Goal: Use online tool/utility: Utilize a website feature to perform a specific function

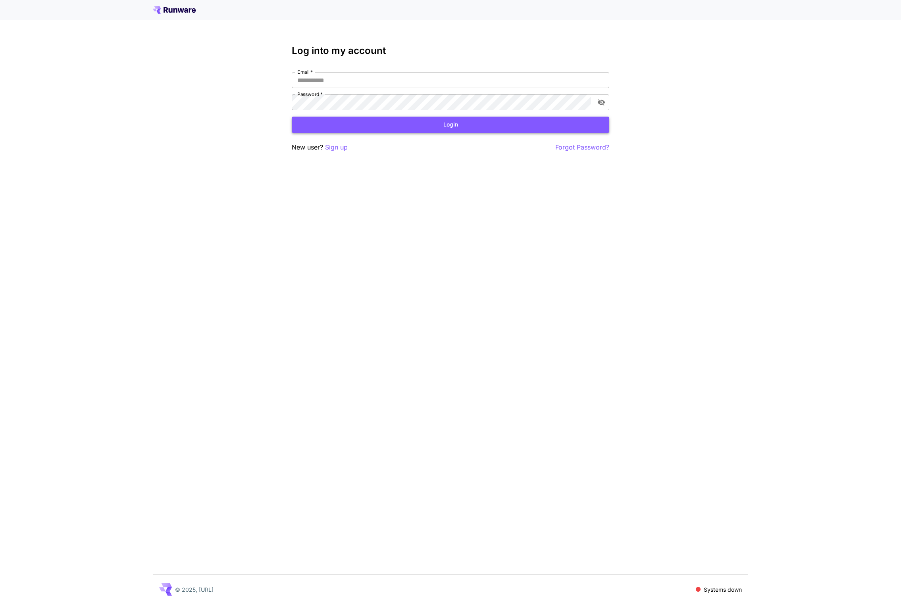
type input "**********"
click at [338, 121] on button "Login" at bounding box center [450, 125] width 317 height 16
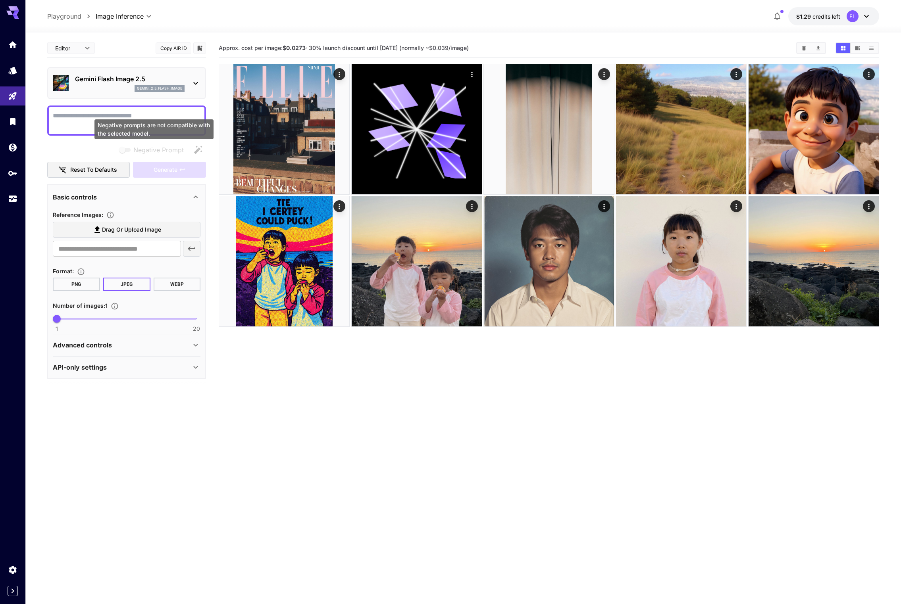
click at [109, 124] on div "Negative prompts are not compatible with the selected model." at bounding box center [153, 129] width 119 height 20
click at [120, 81] on p "Gemini Flash Image 2.5" at bounding box center [129, 79] width 109 height 10
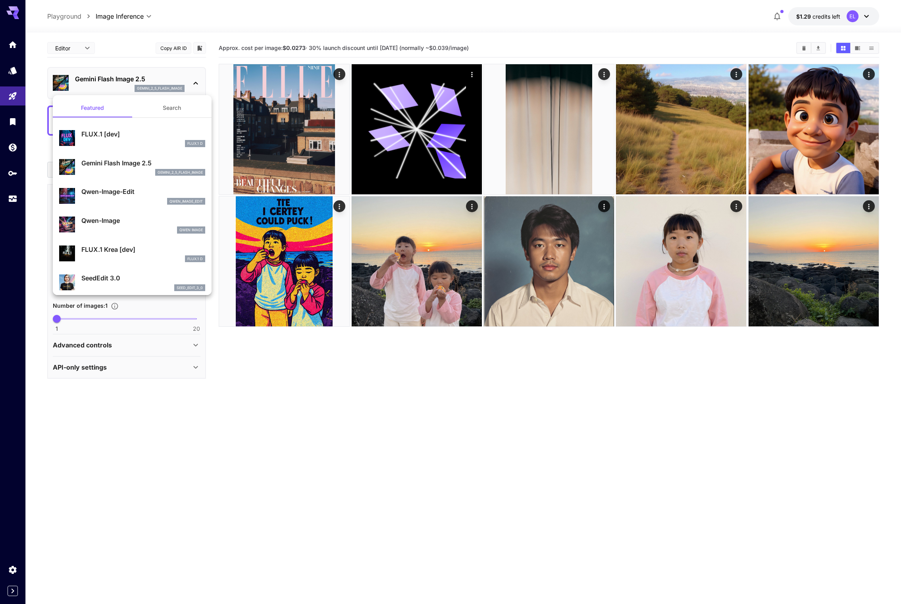
click at [264, 359] on div at bounding box center [450, 302] width 901 height 604
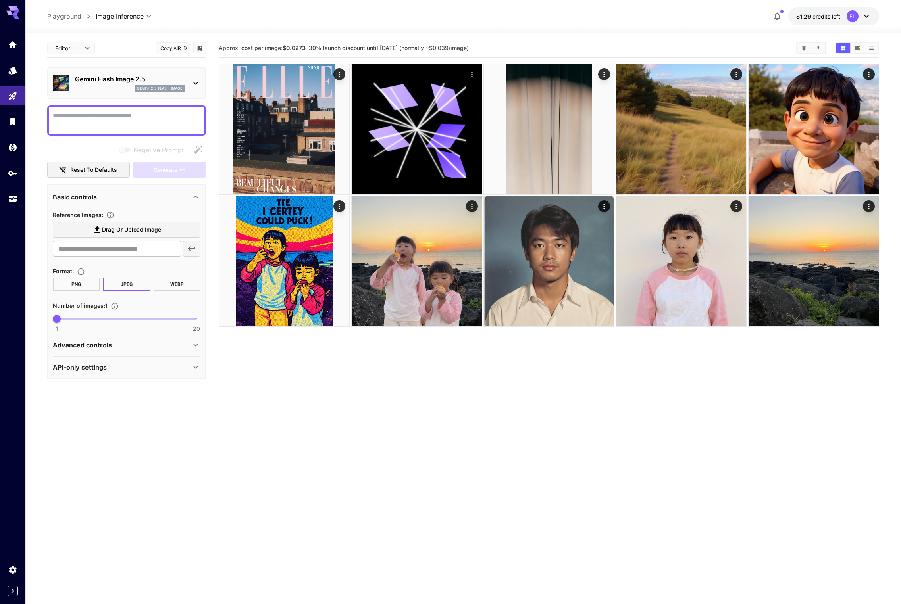
click at [134, 77] on p "Gemini Flash Image 2.5" at bounding box center [129, 79] width 109 height 10
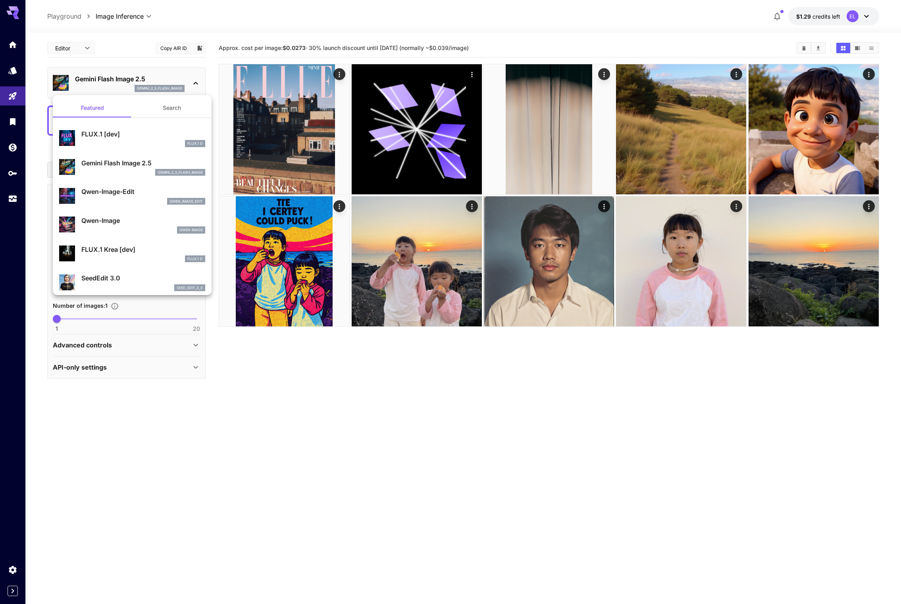
click at [145, 167] on p "Gemini Flash Image 2.5" at bounding box center [143, 163] width 124 height 10
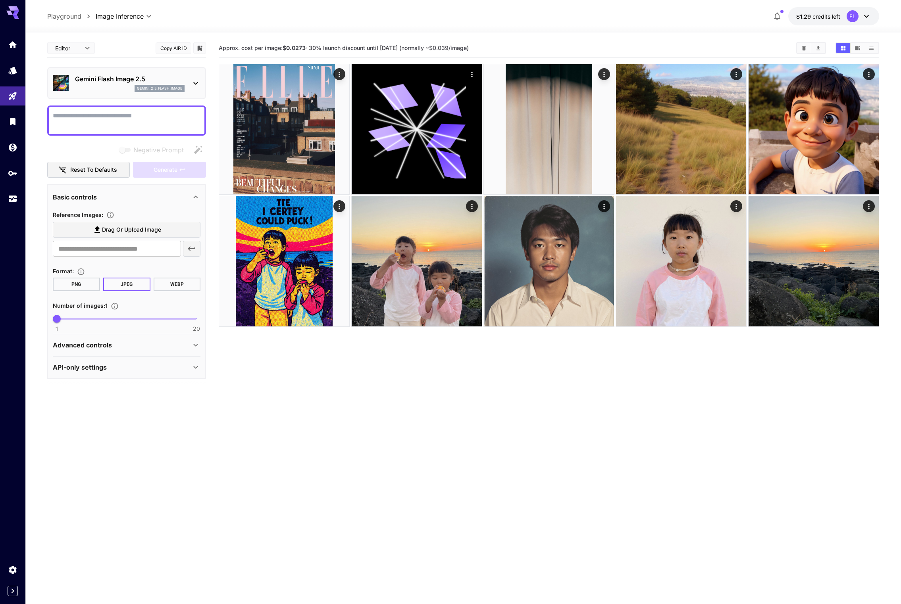
click at [153, 87] on p "gemini_2_5_flash_image" at bounding box center [159, 89] width 45 height 6
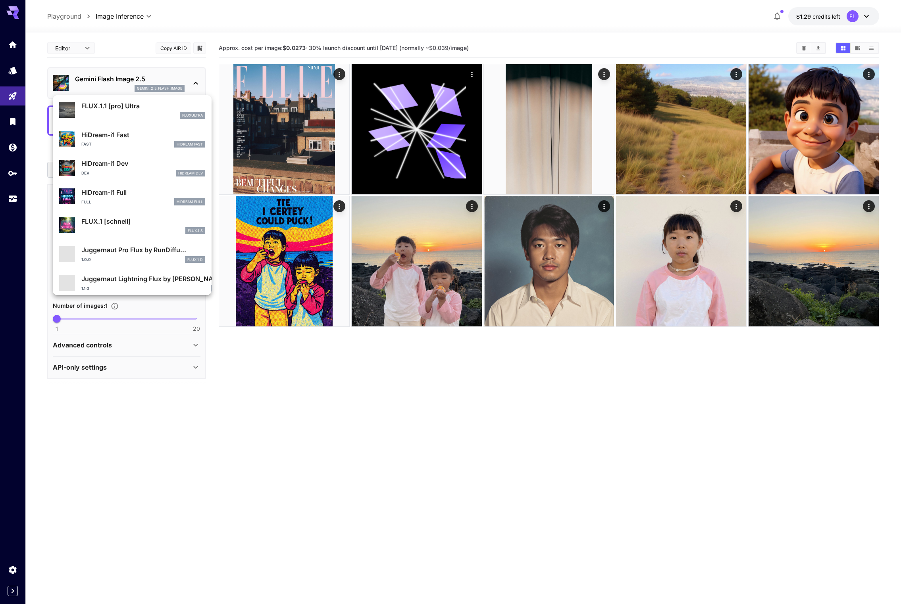
scroll to position [613, 0]
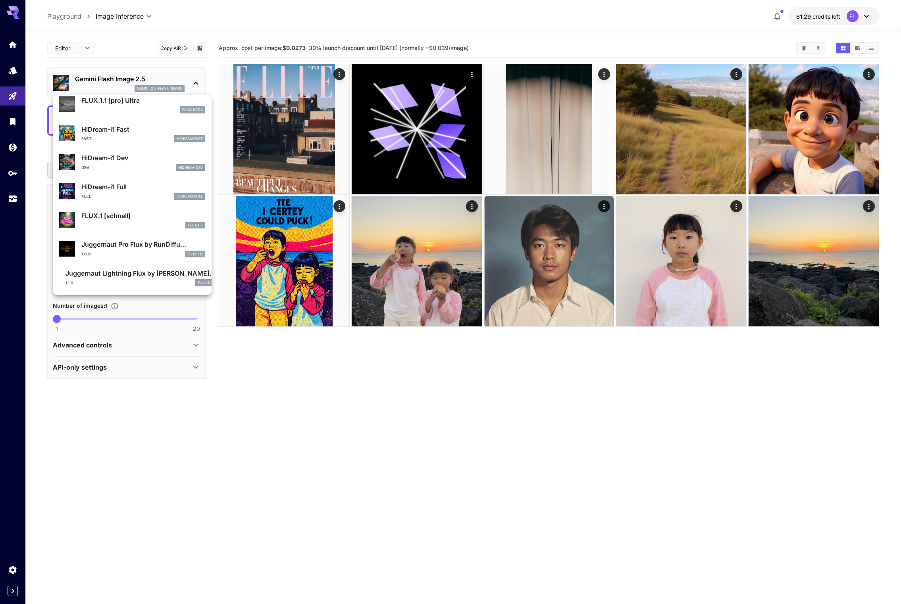
click at [260, 348] on div at bounding box center [450, 302] width 901 height 604
